Goal: Transaction & Acquisition: Purchase product/service

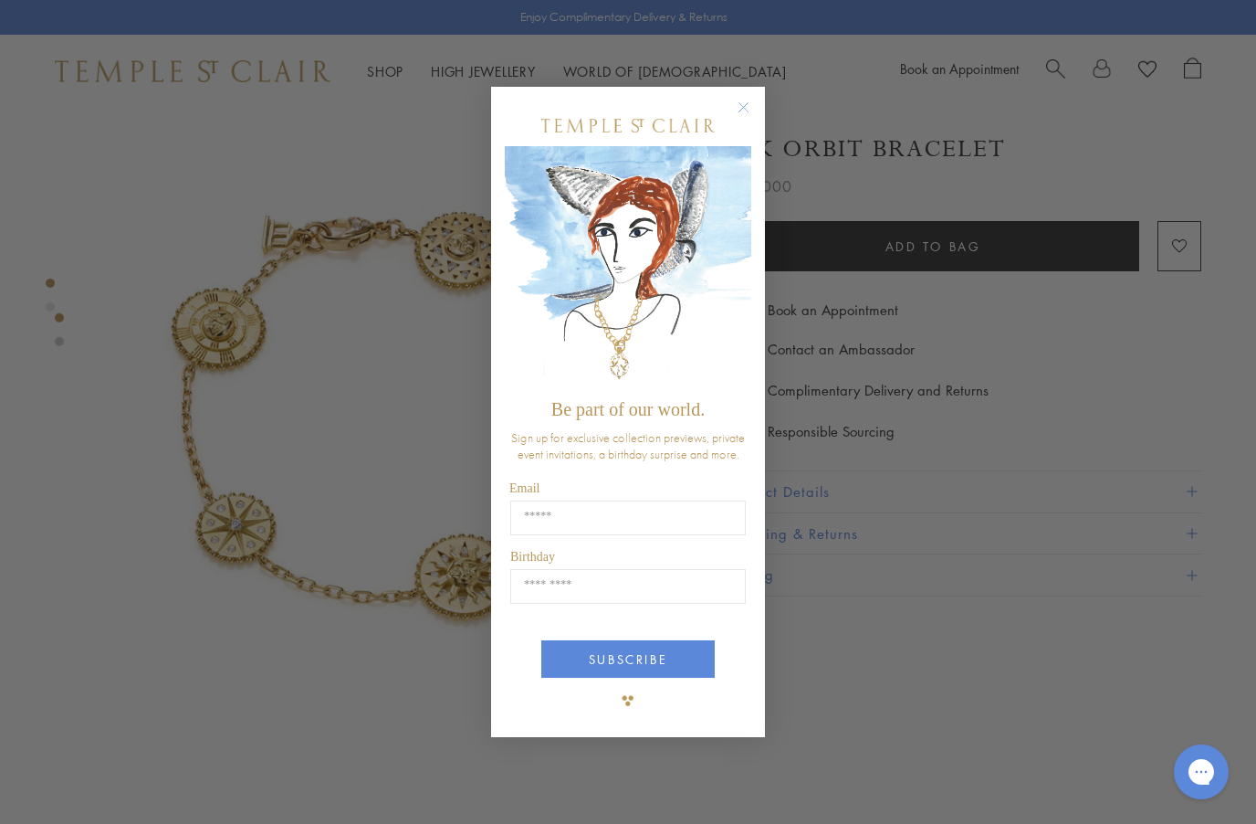
click at [748, 87] on form "Be part of our world. Sign up for exclusive collection previews, private event …" at bounding box center [628, 412] width 274 height 650
click at [763, 110] on button "Close dialog" at bounding box center [752, 116] width 23 height 23
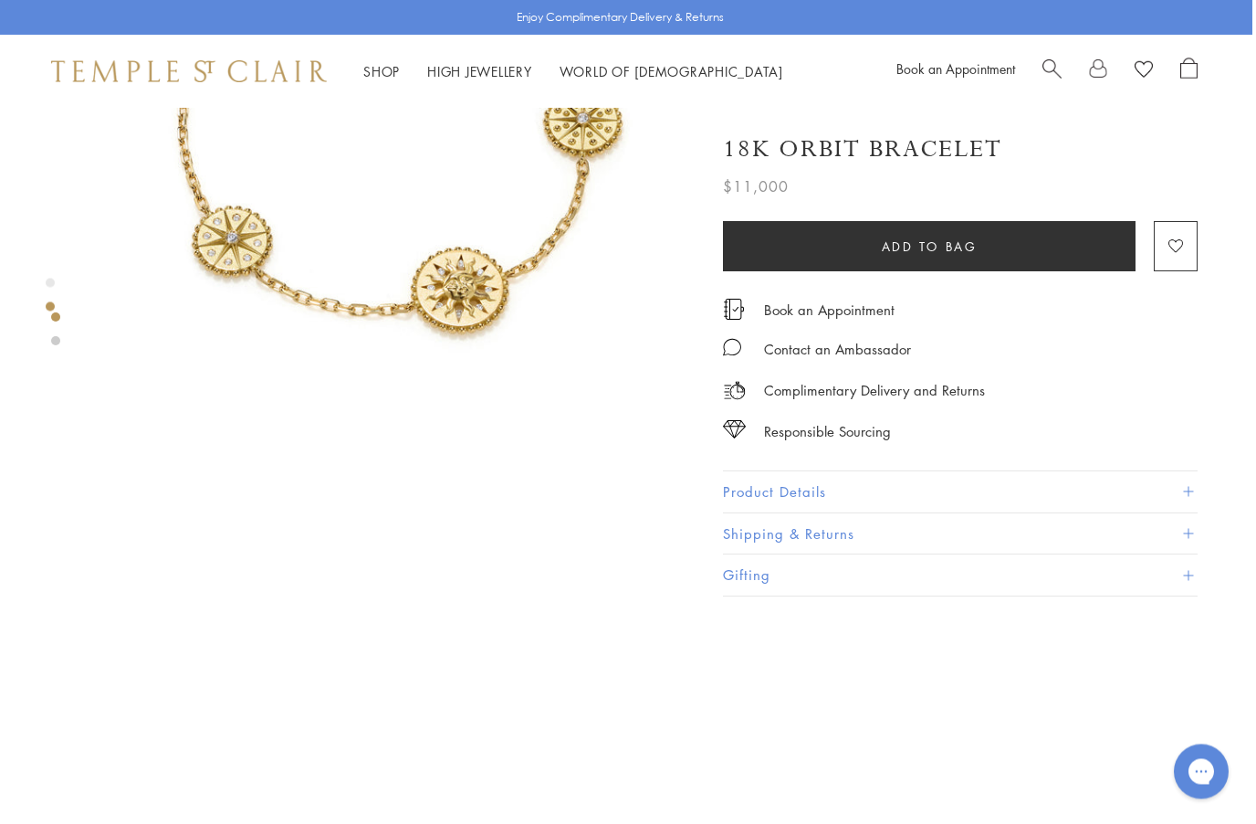
scroll to position [287, 4]
